Goal: Information Seeking & Learning: Understand process/instructions

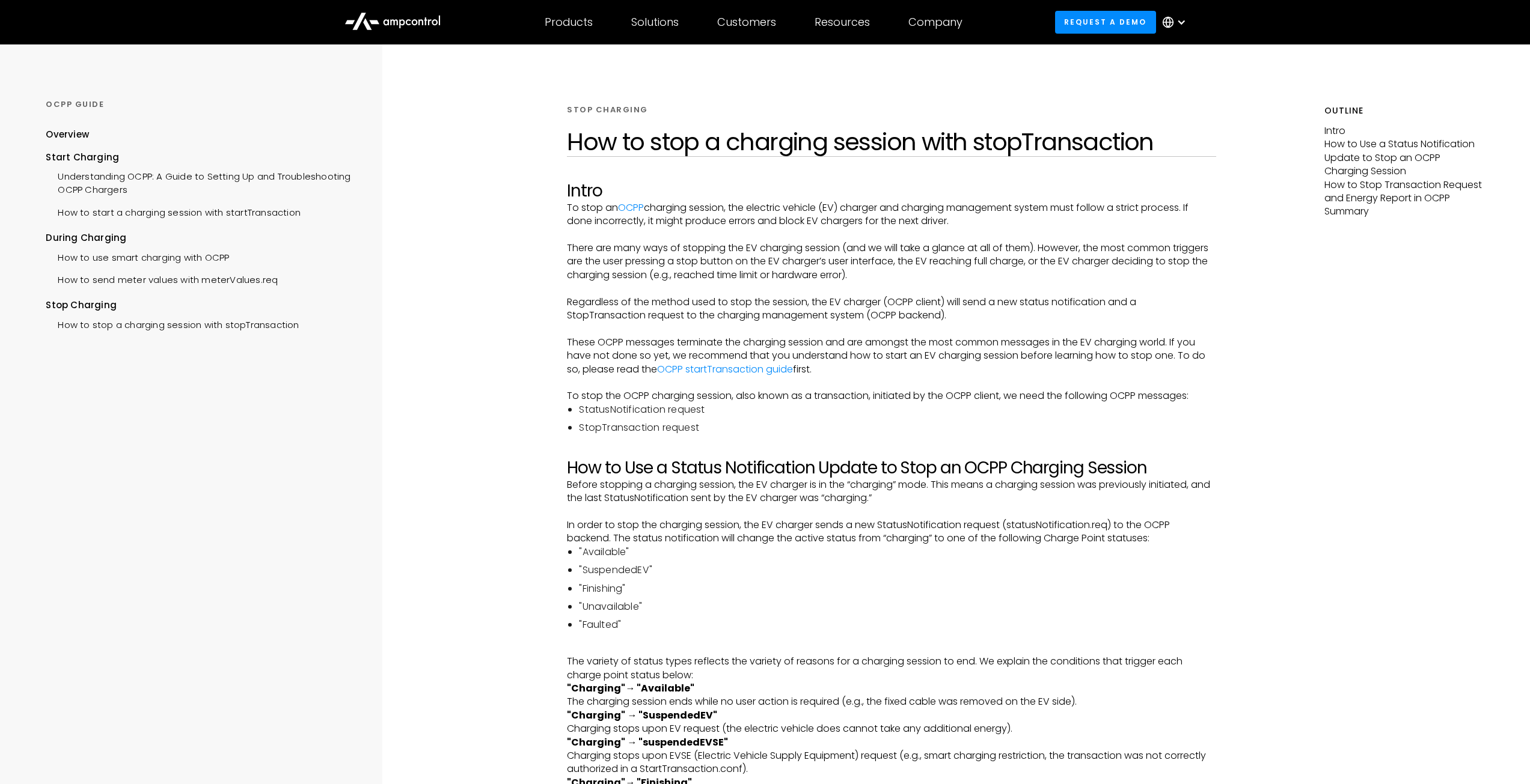
click at [918, 266] on p "There are many ways of stopping the EV charging session (and we will take a gla…" at bounding box center [891, 261] width 649 height 40
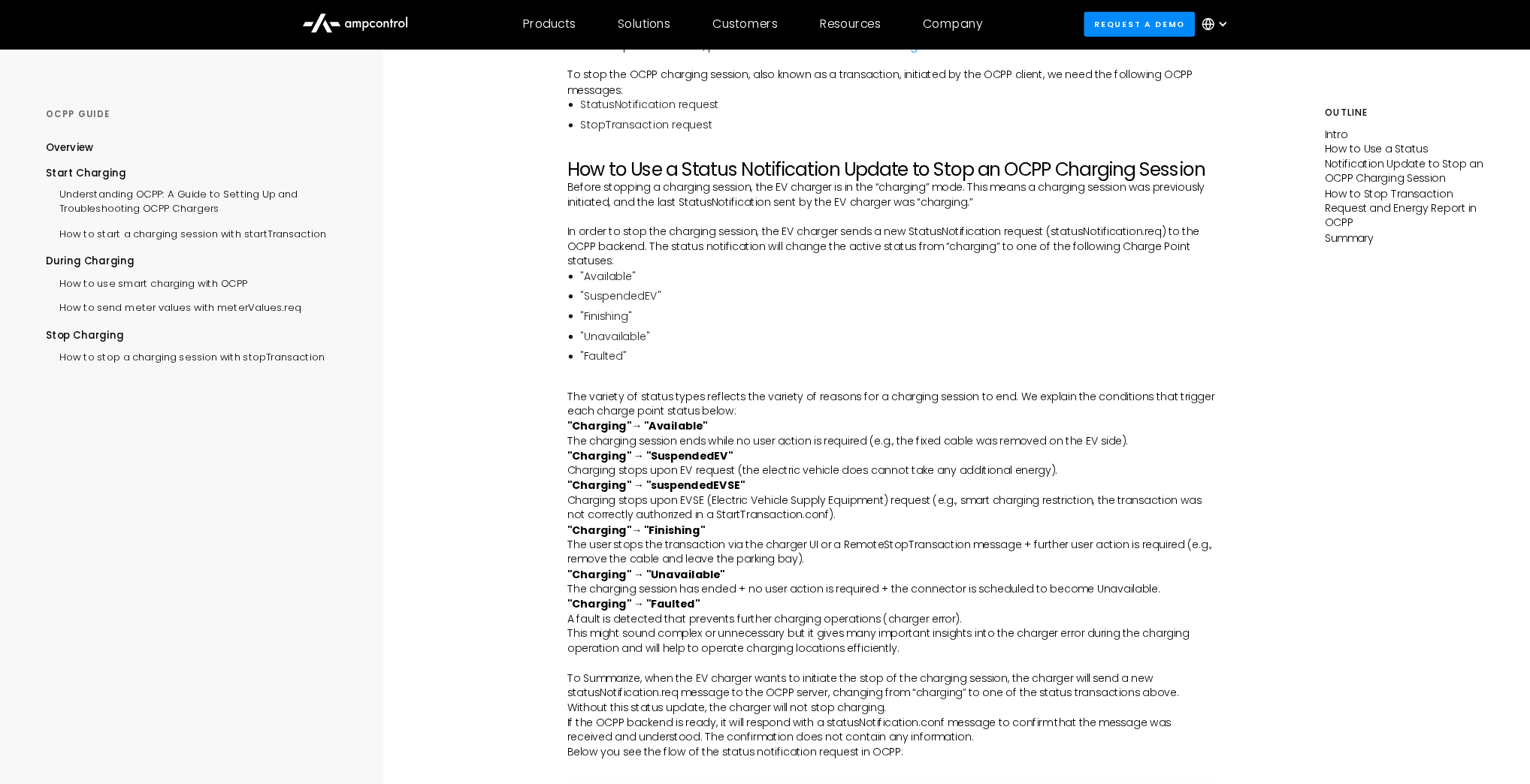
scroll to position [410, 0]
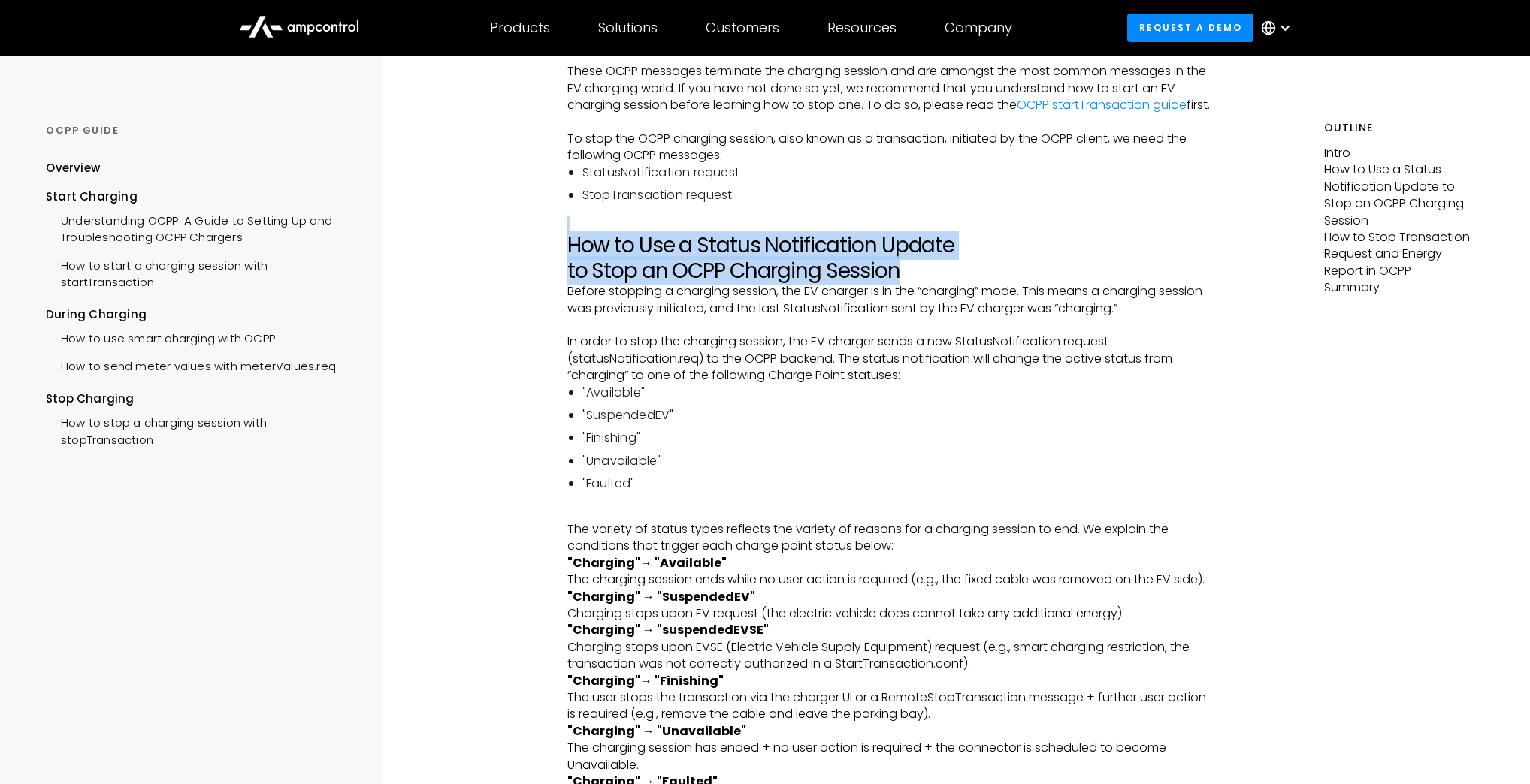
drag, startPoint x: 654, startPoint y: 267, endPoint x: 1001, endPoint y: 282, distance: 347.3
click at [955, 303] on div at bounding box center [955, 303] width 0 height 0
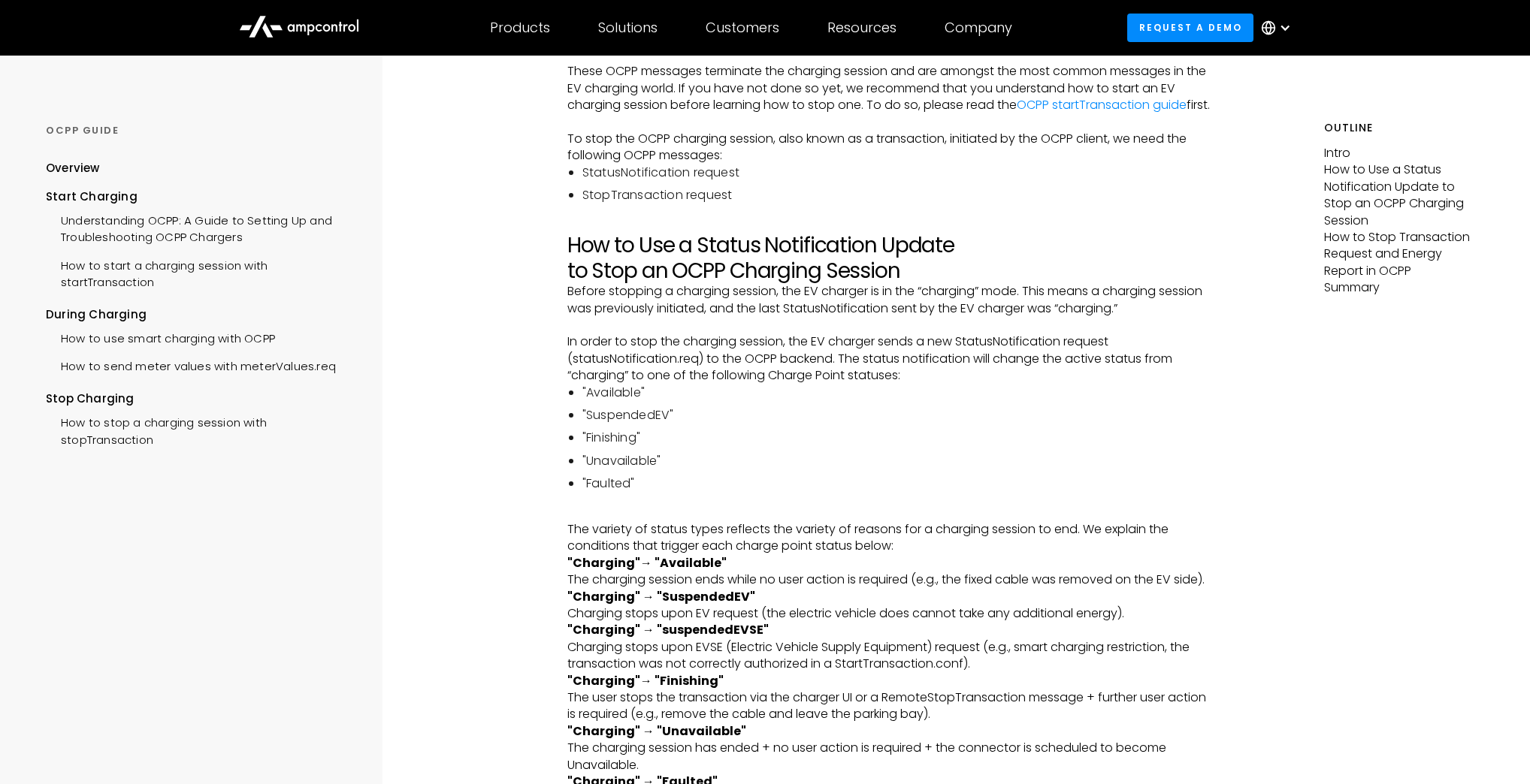
click at [1043, 317] on p "Before stopping a charging session, the EV charger is in the “charging” mode. T…" at bounding box center [892, 300] width 649 height 34
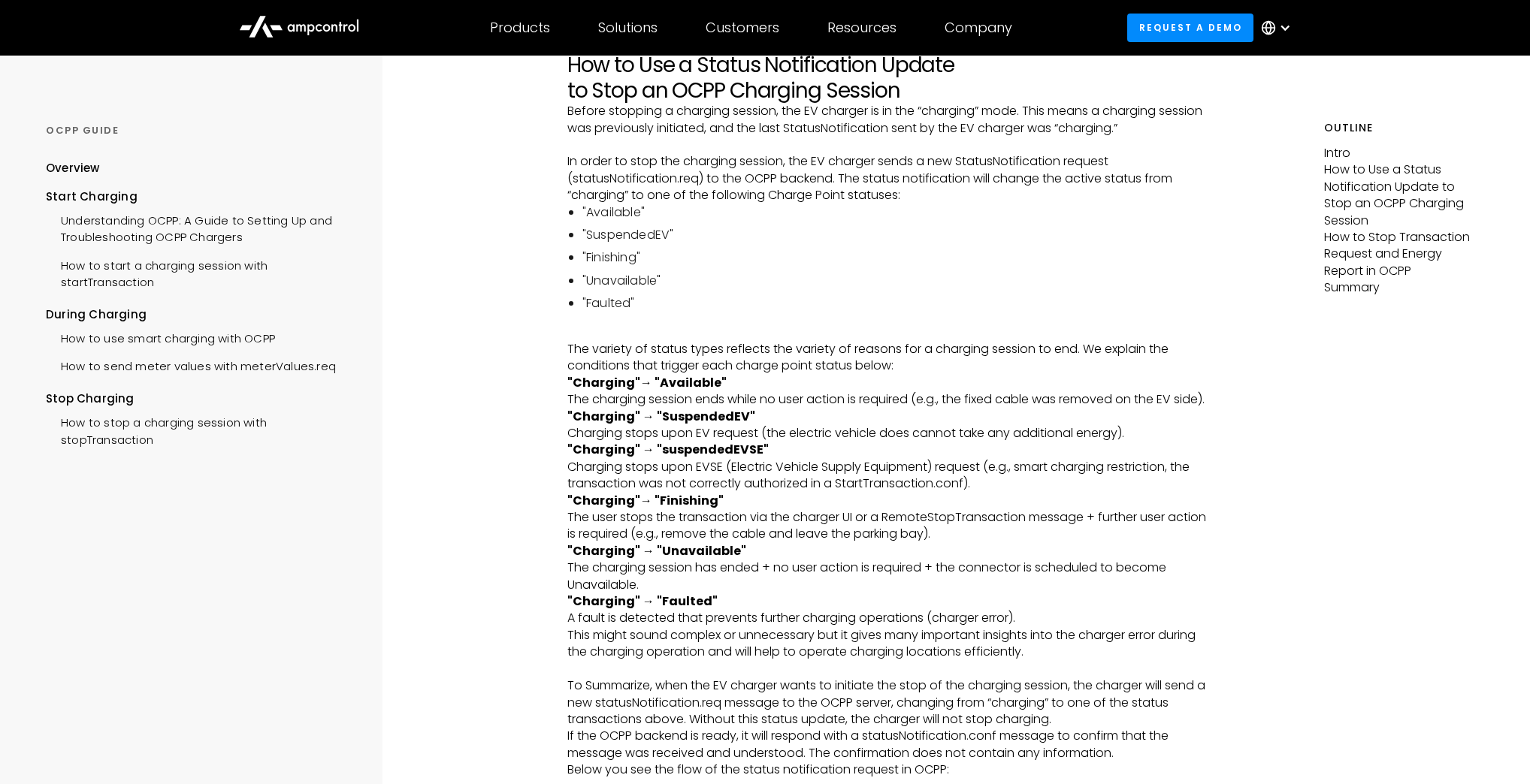
click at [1011, 341] on p "‍" at bounding box center [892, 333] width 649 height 17
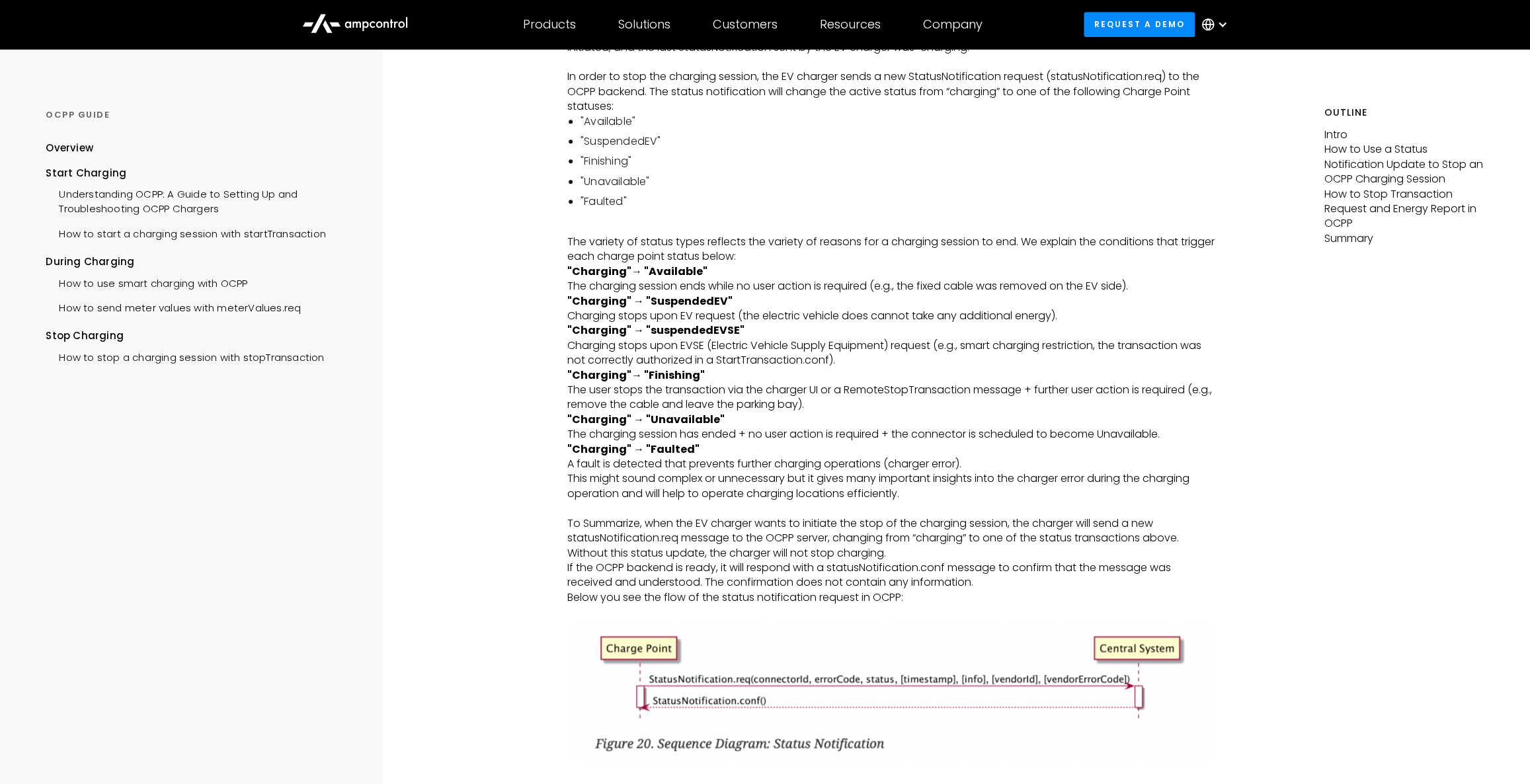
scroll to position [459, 0]
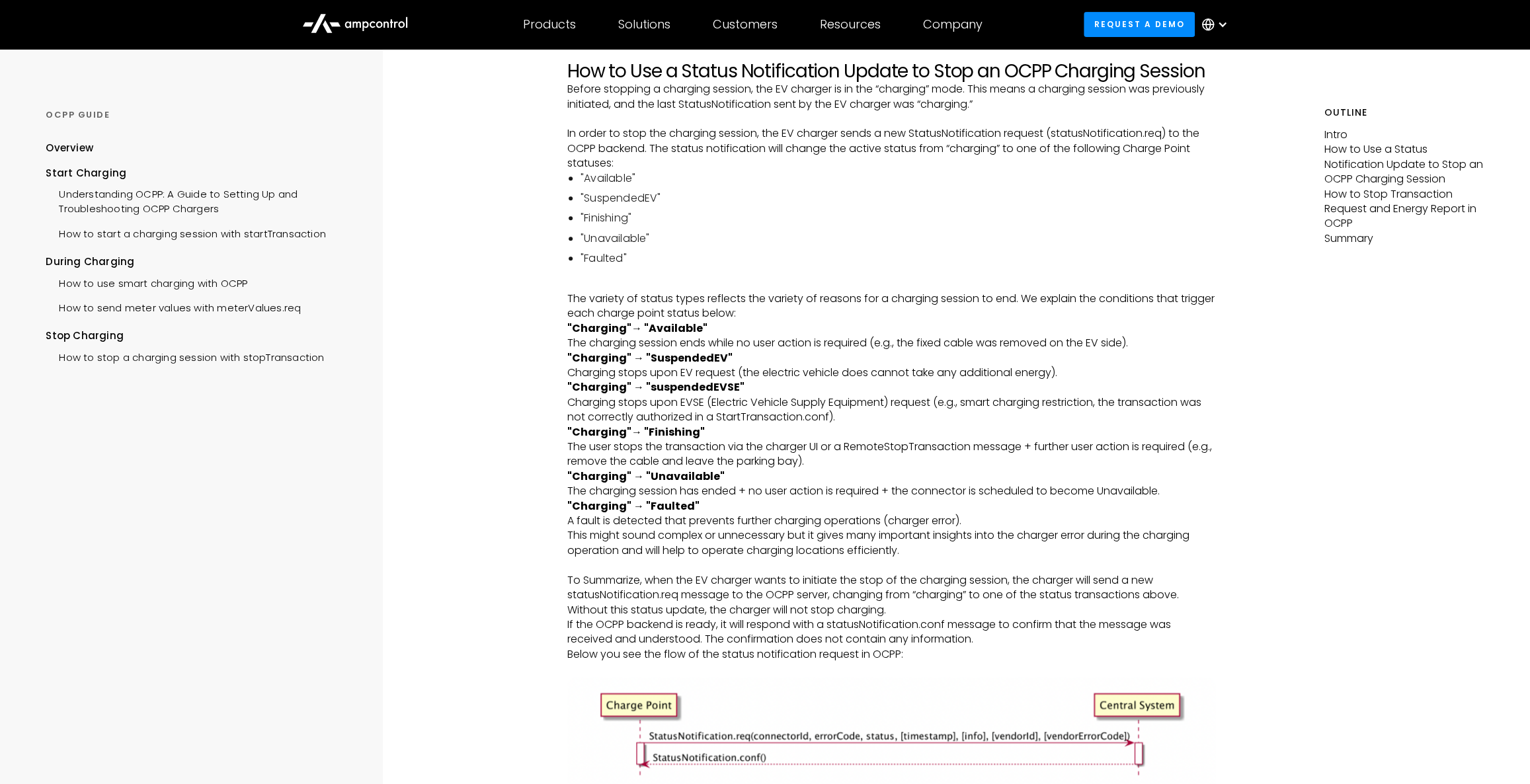
click at [678, 509] on strong ""Charging" → "Faulted" ‍" at bounding box center [633, 506] width 132 height 15
click at [686, 483] on p ""Charging" → "Unavailable" ‍ The charging session has ended + no user action is…" at bounding box center [892, 484] width 649 height 30
click at [672, 331] on strong ""Charging"→ "Available" ‍" at bounding box center [637, 328] width 140 height 15
click at [681, 358] on strong ""Charging" → "SuspendedEV" ‍" at bounding box center [649, 358] width 165 height 15
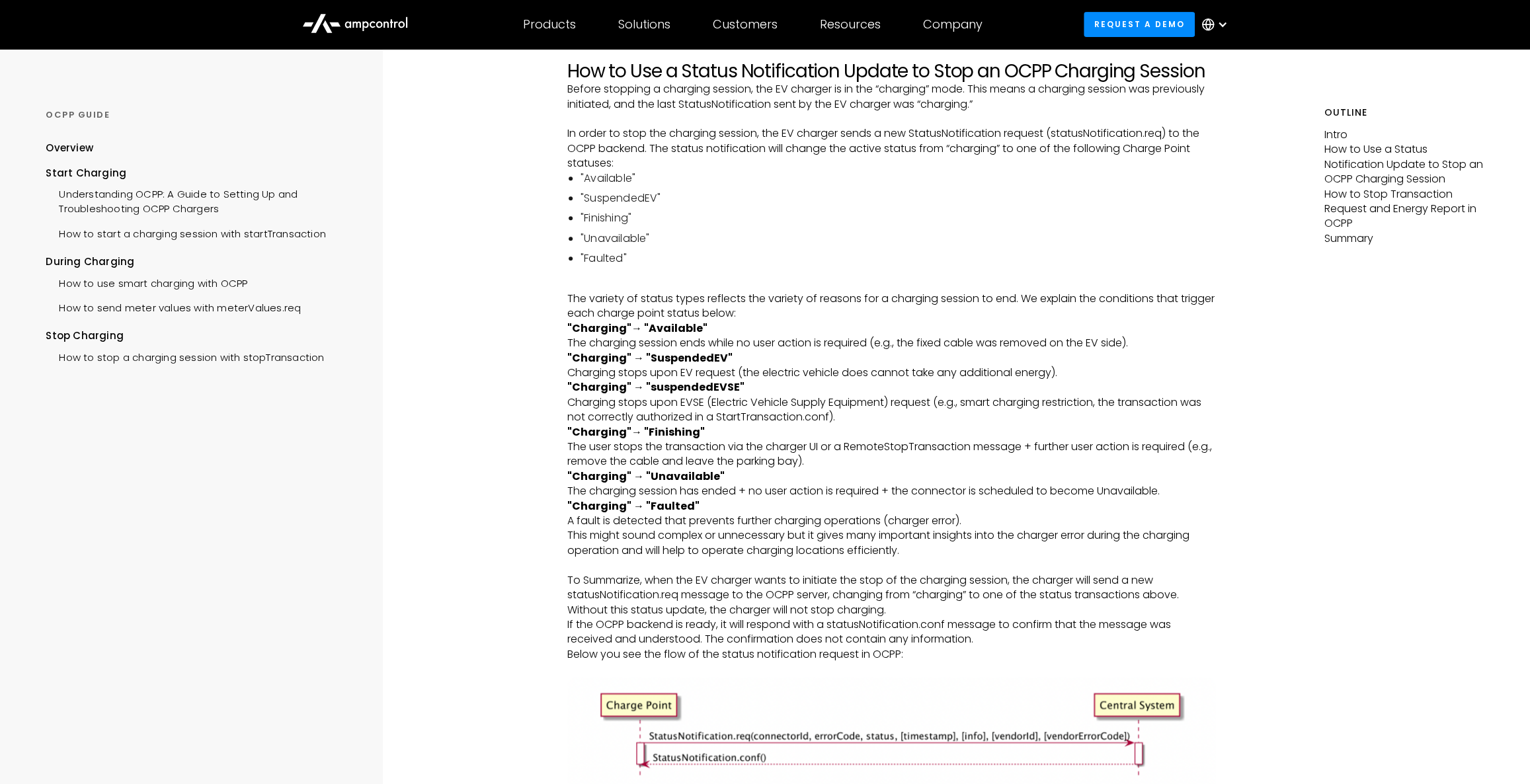
click at [681, 430] on strong ""Charging"→ "Finishing" ‍" at bounding box center [636, 431] width 137 height 15
click at [685, 473] on strong ""Charging" → "Unavailable" ‍" at bounding box center [645, 476] width 157 height 15
click at [685, 517] on p ""Charging" → "Faulted" ‍ A fault is detected that prevents further charging ope…" at bounding box center [892, 514] width 649 height 30
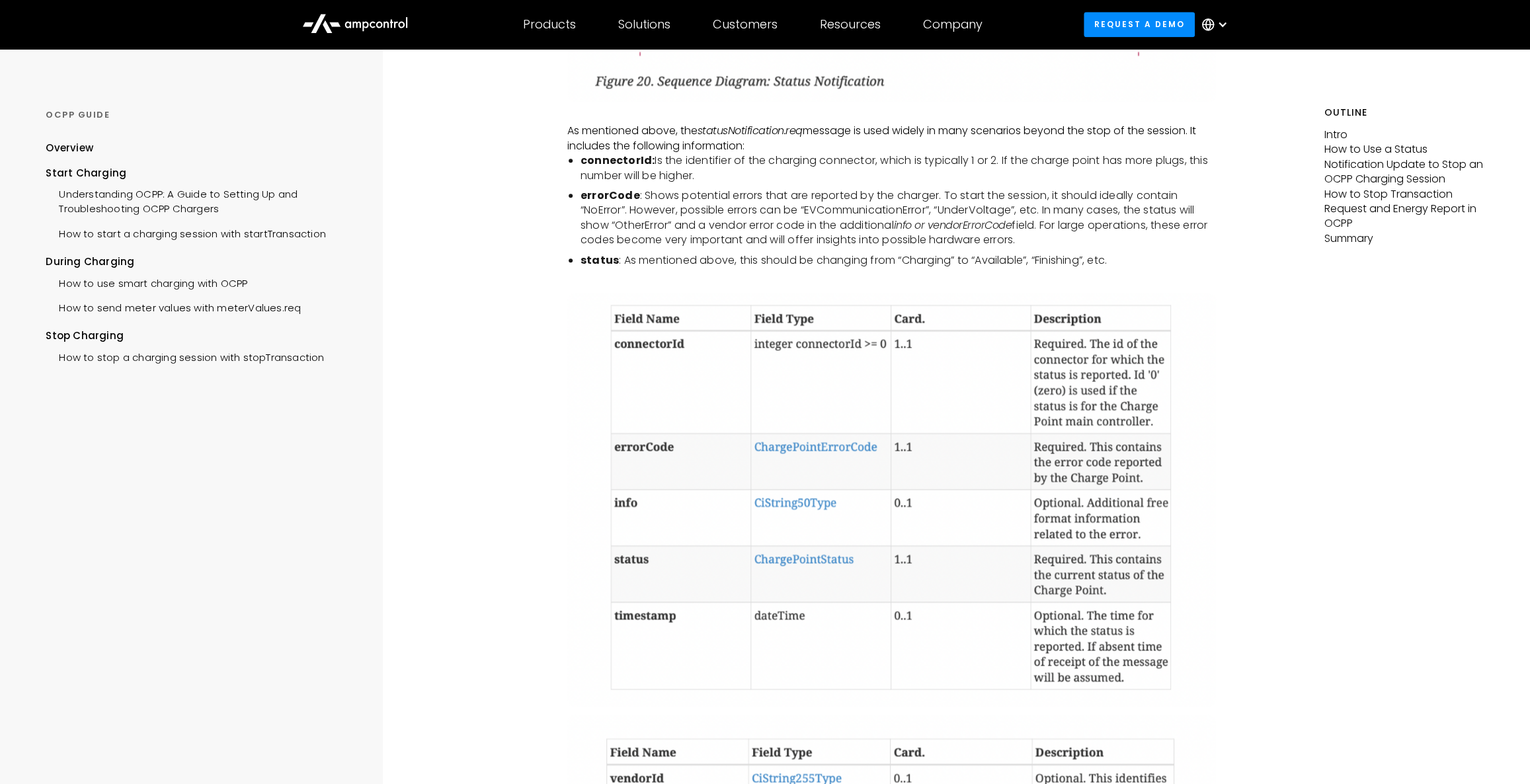
scroll to position [1180, 0]
click at [846, 444] on img at bounding box center [892, 498] width 649 height 414
click at [855, 443] on img at bounding box center [892, 498] width 649 height 414
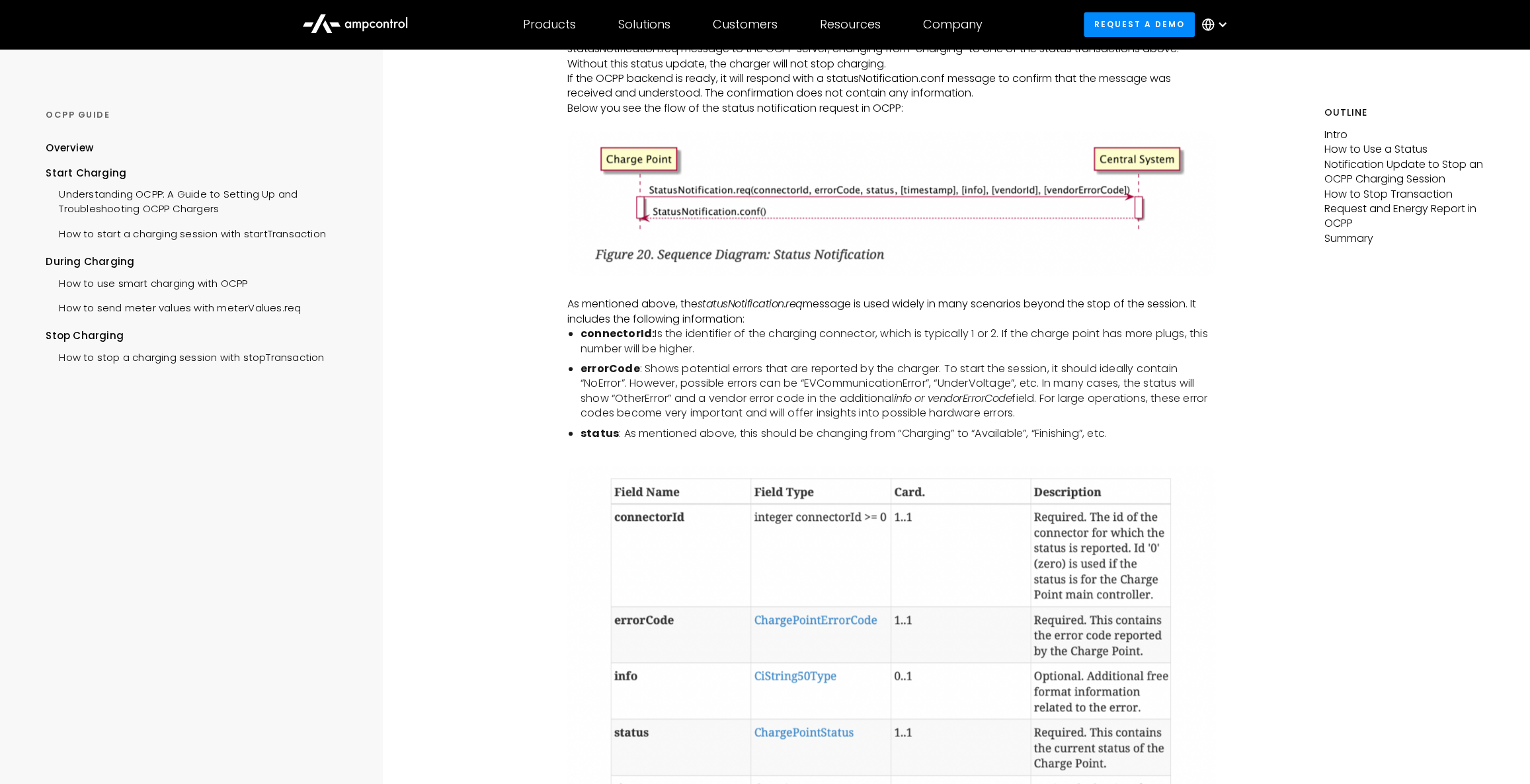
scroll to position [999, 0]
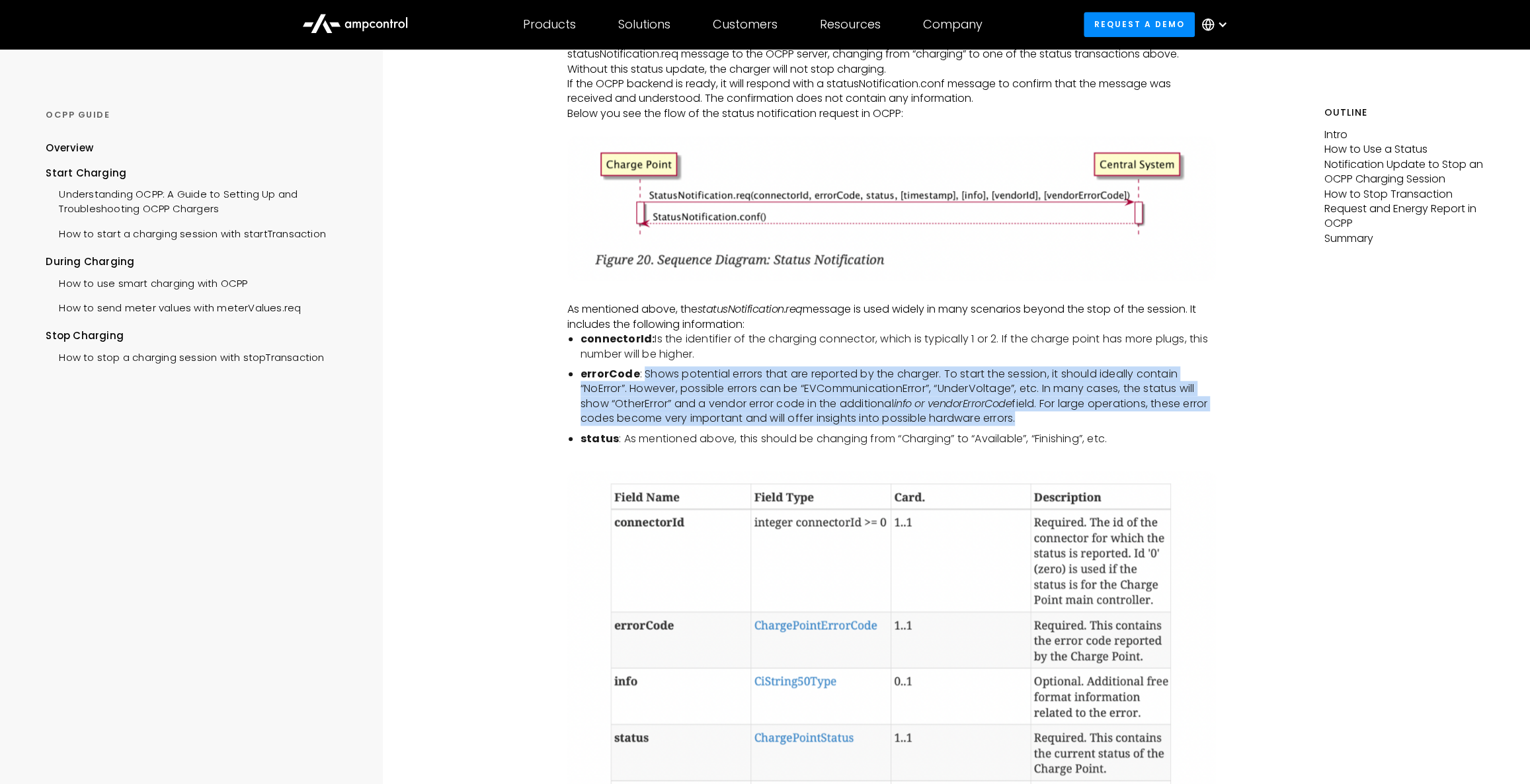
drag, startPoint x: 646, startPoint y: 374, endPoint x: 1075, endPoint y: 412, distance: 430.7
click at [1075, 412] on li "errorCode : Shows potential errors that are reported by the charger. To start t…" at bounding box center [898, 397] width 636 height 60
click at [1104, 422] on li "errorCode : Shows potential errors that are reported by the charger. To start t…" at bounding box center [898, 397] width 636 height 60
drag, startPoint x: 918, startPoint y: 402, endPoint x: 534, endPoint y: 359, distance: 386.4
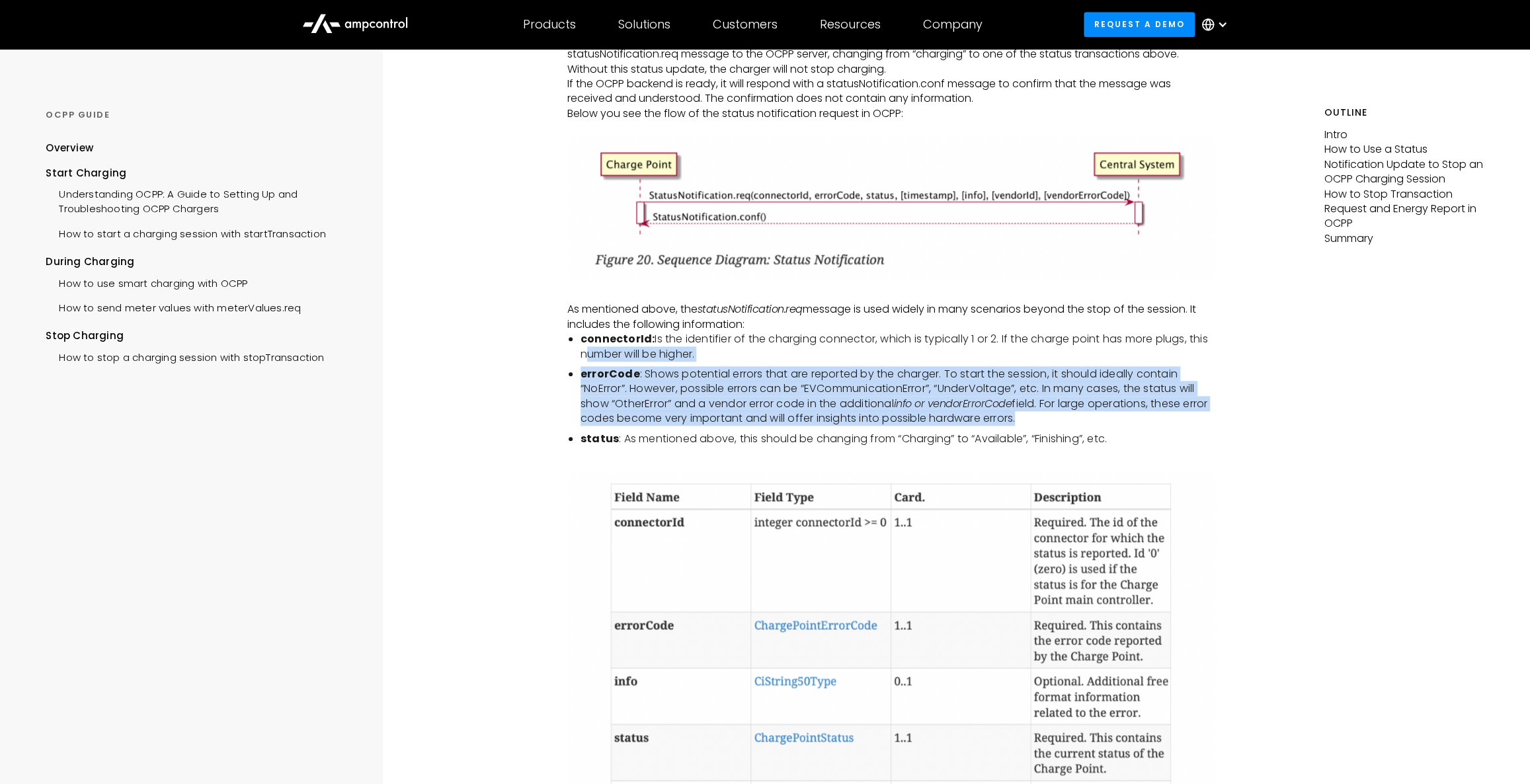
click at [790, 392] on li "errorCode : Shows potential errors that are reported by the charger. To start t…" at bounding box center [898, 397] width 636 height 60
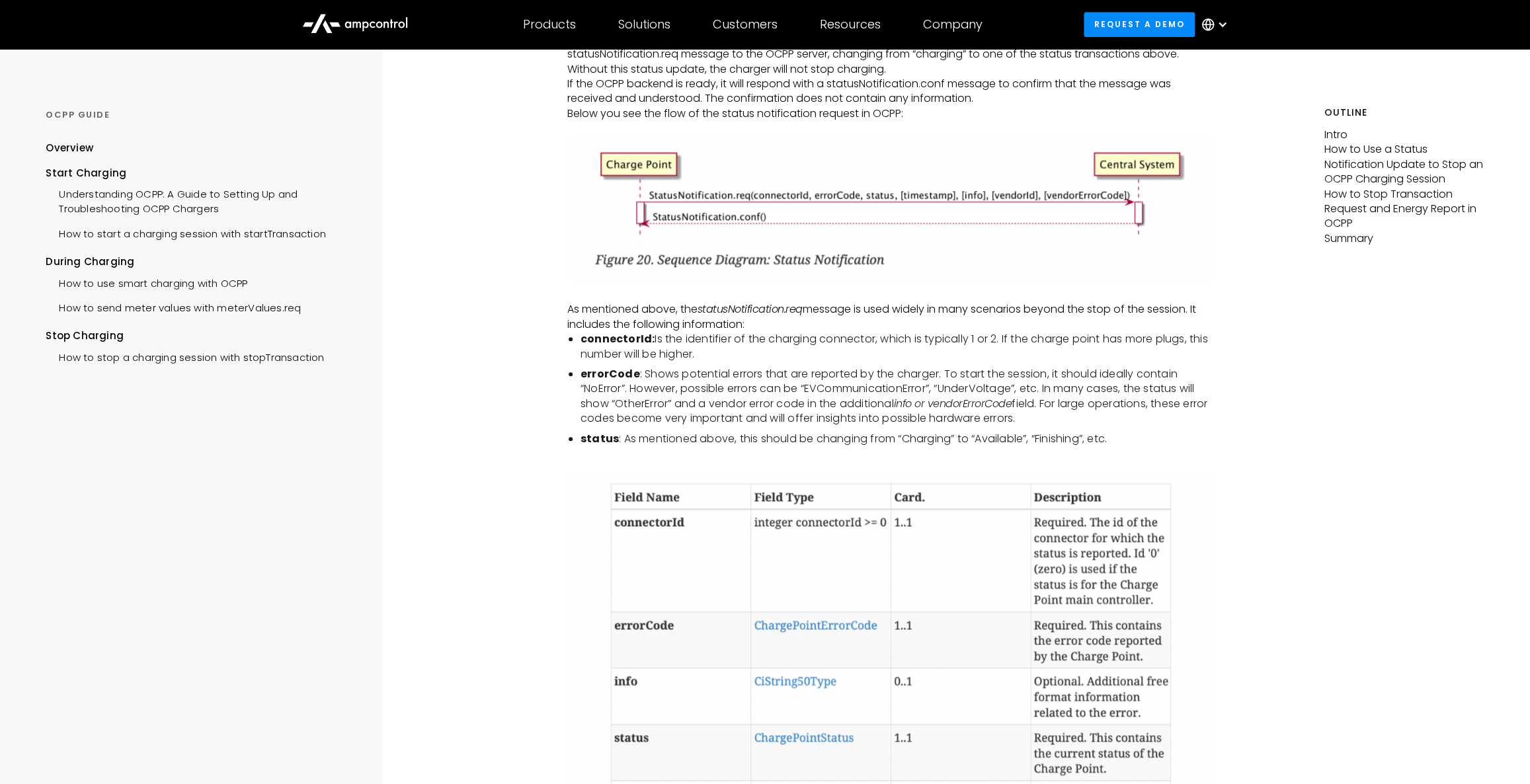
click at [899, 400] on li "errorCode : Shows potential errors that are reported by the charger. To start t…" at bounding box center [898, 397] width 636 height 60
click at [992, 385] on li "errorCode : Shows potential errors that are reported by the charger. To start t…" at bounding box center [898, 397] width 636 height 60
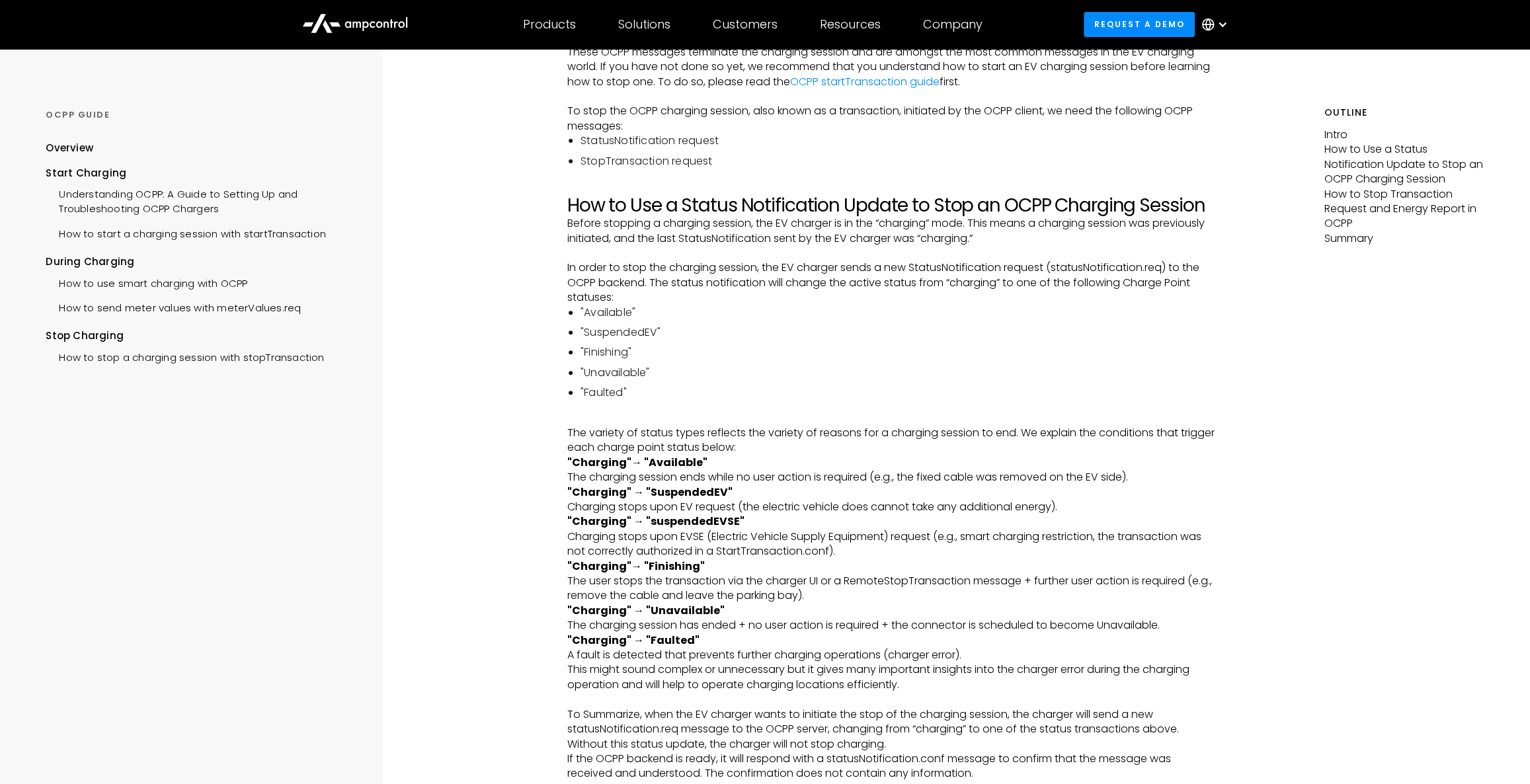
scroll to position [398, 0]
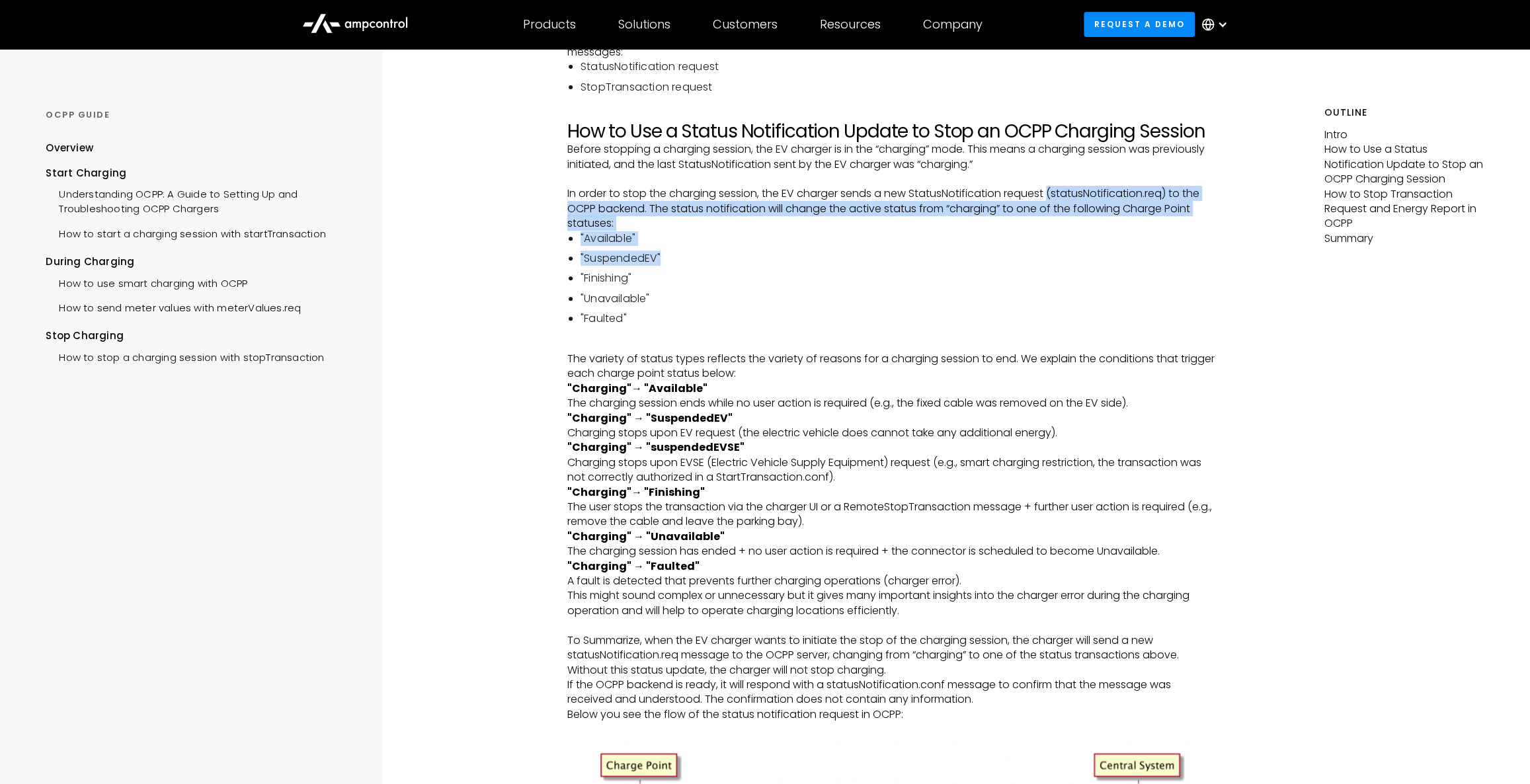
drag, startPoint x: 1071, startPoint y: 198, endPoint x: 1180, endPoint y: 258, distance: 124.4
click at [1180, 264] on li ""SuspendedEV"" at bounding box center [898, 258] width 636 height 15
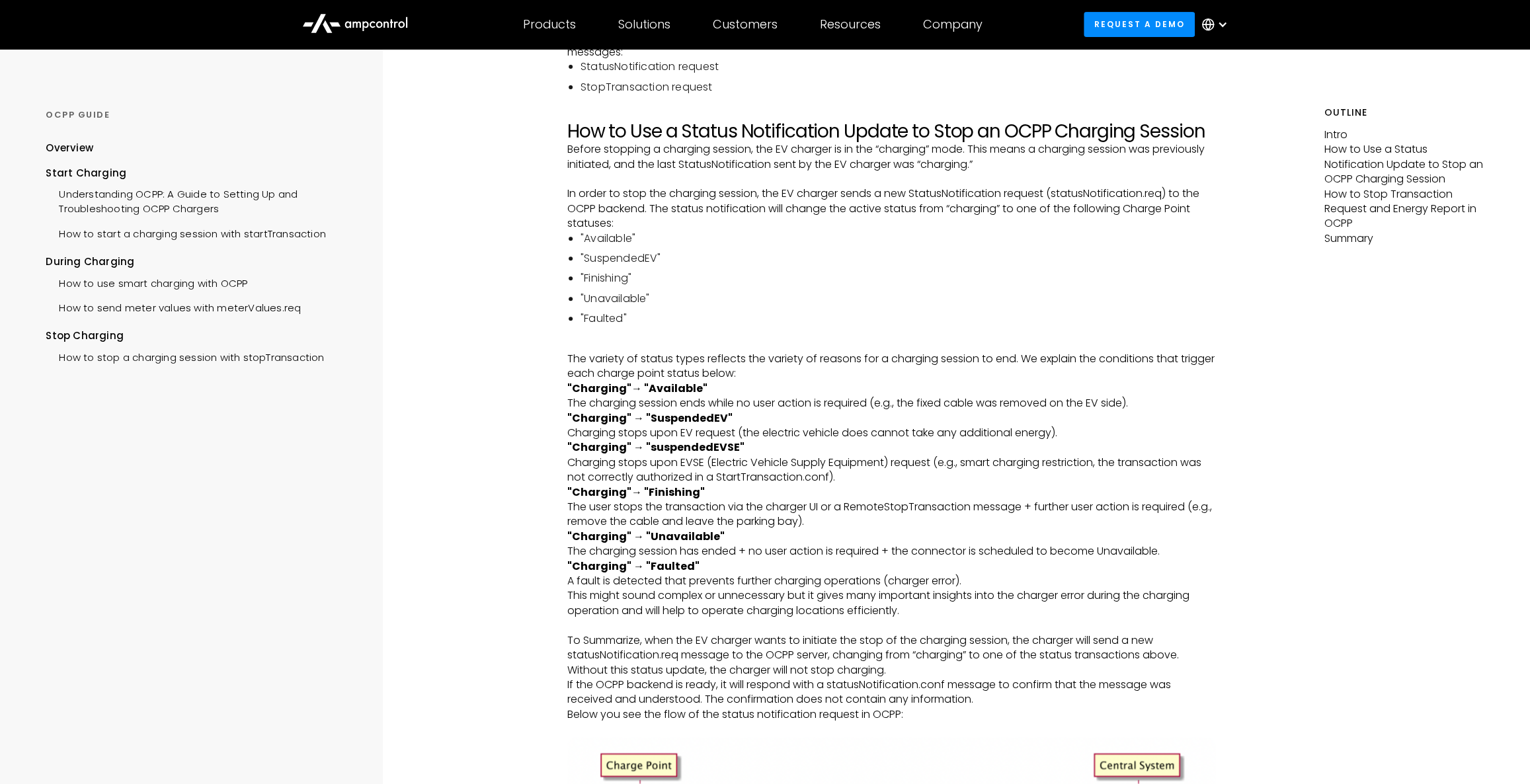
drag, startPoint x: 1055, startPoint y: 192, endPoint x: 1163, endPoint y: 193, distance: 108.0
click at [1167, 190] on p "In order to stop the charging session, the EV charger sends a new StatusNotific…" at bounding box center [892, 208] width 649 height 44
